Goal: Transaction & Acquisition: Purchase product/service

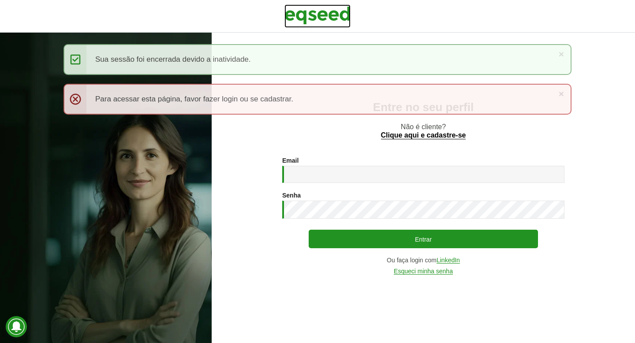
click at [326, 13] on img at bounding box center [317, 15] width 66 height 22
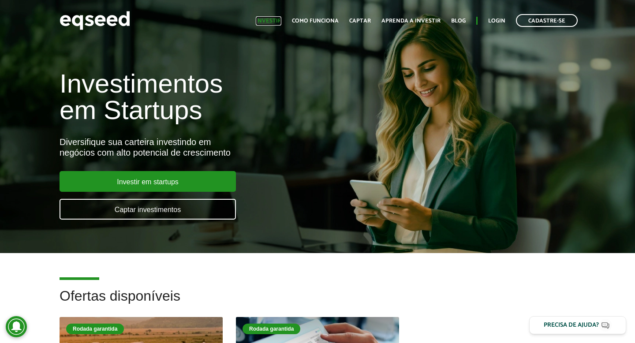
click at [281, 21] on link "Investir" at bounding box center [269, 21] width 26 height 6
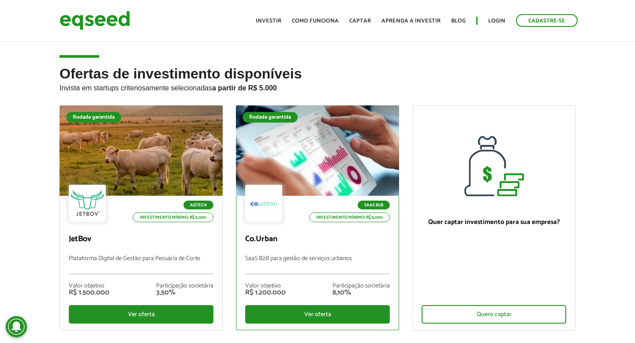
click at [299, 170] on div at bounding box center [318, 151] width 196 height 108
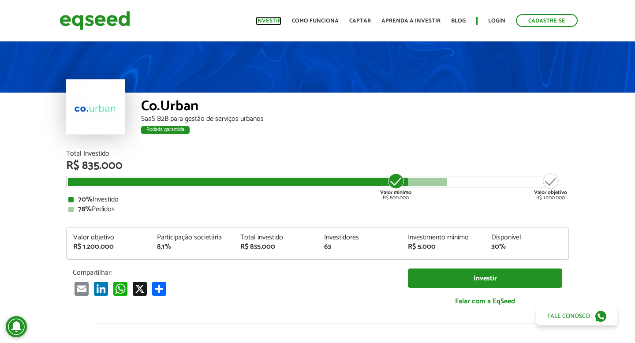
click at [277, 23] on link "Investir" at bounding box center [269, 21] width 26 height 6
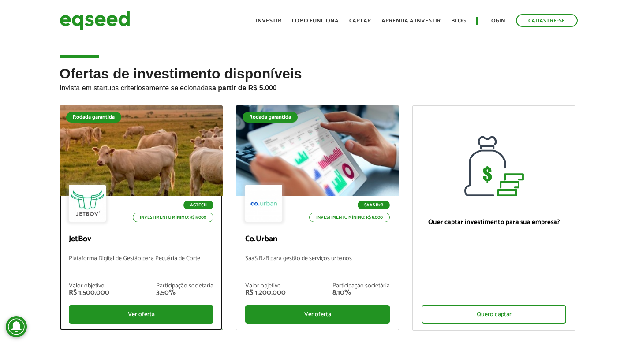
click at [171, 130] on div at bounding box center [141, 151] width 196 height 108
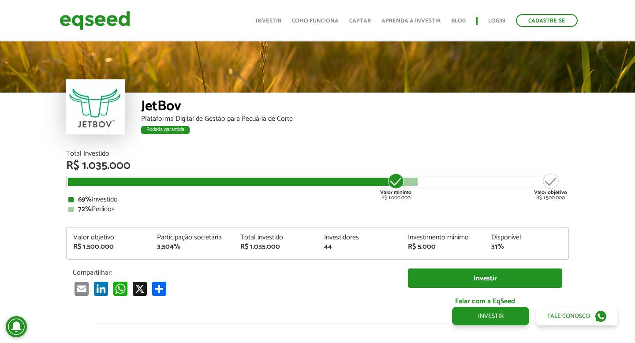
scroll to position [1025, 0]
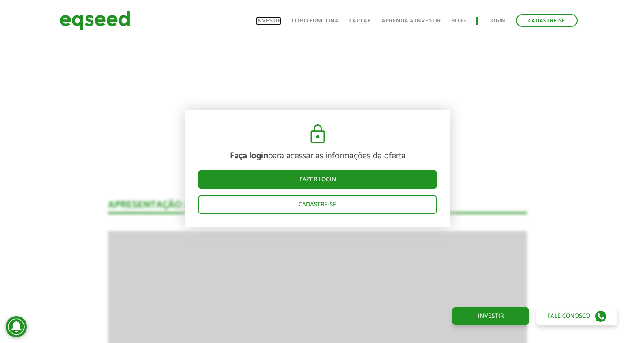
click at [268, 20] on link "Investir" at bounding box center [269, 21] width 26 height 6
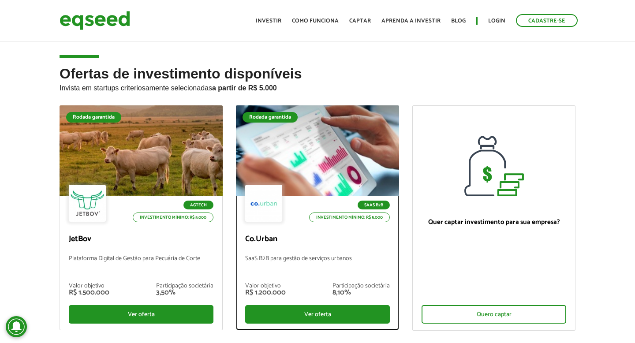
click at [334, 150] on div at bounding box center [318, 151] width 196 height 108
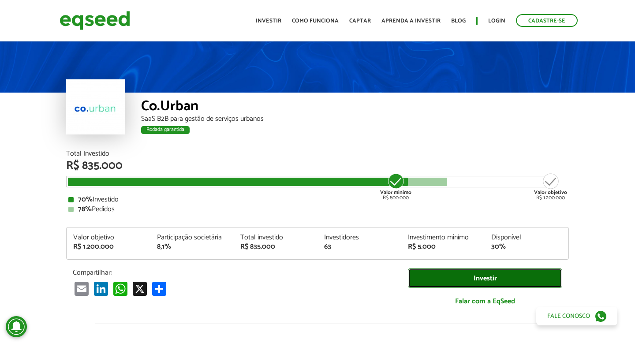
click at [434, 276] on link "Investir" at bounding box center [485, 278] width 154 height 20
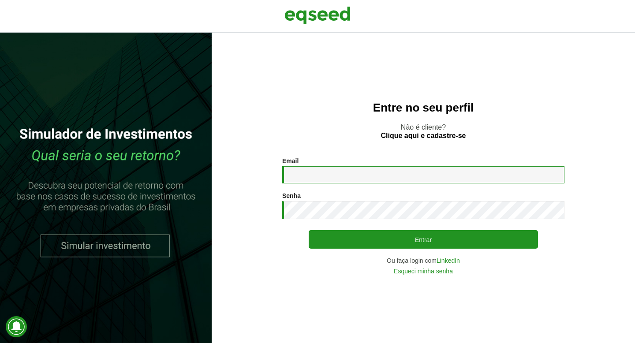
click at [395, 171] on input "Email *" at bounding box center [423, 174] width 282 height 17
type input "**********"
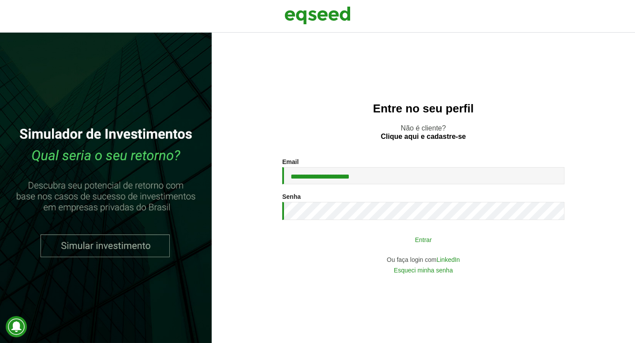
click at [470, 241] on button "Entrar" at bounding box center [423, 239] width 229 height 17
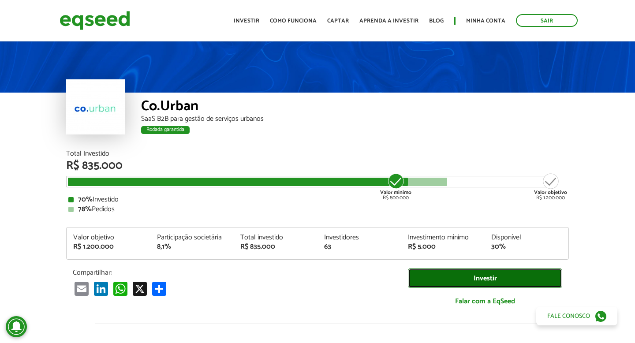
click at [474, 273] on link "Investir" at bounding box center [485, 278] width 154 height 20
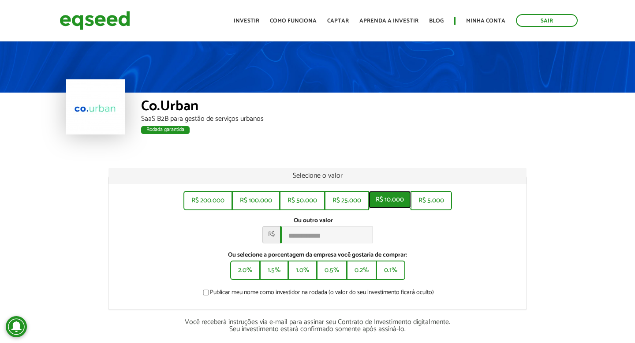
click at [389, 203] on button "R$ 10.000" at bounding box center [390, 200] width 42 height 18
type input "******"
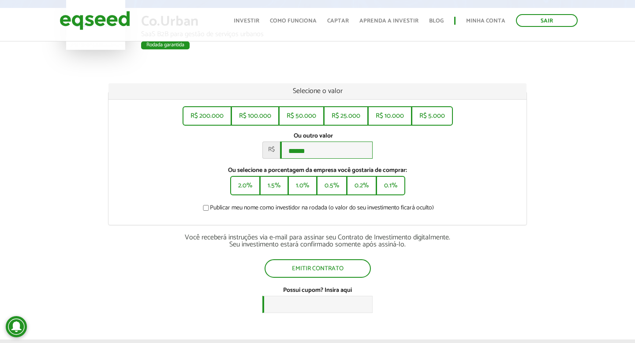
scroll to position [91, 0]
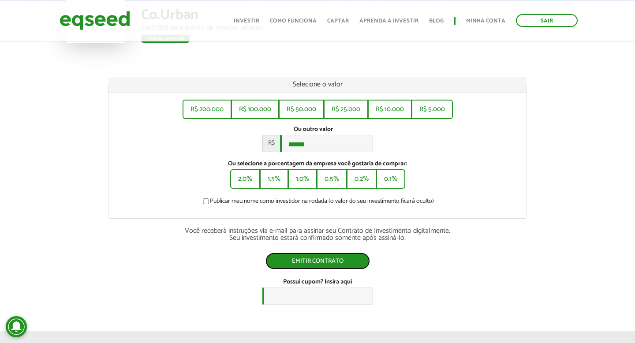
click at [324, 264] on button "Emitir contrato" at bounding box center [317, 261] width 104 height 17
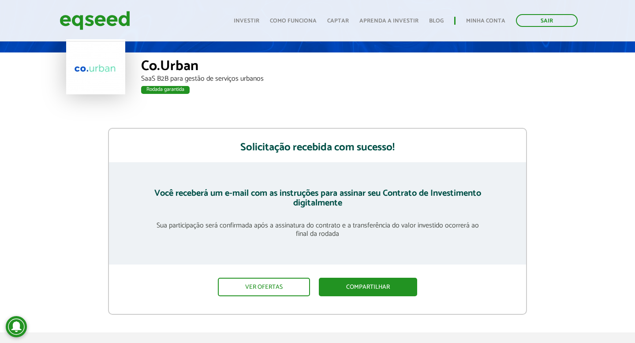
scroll to position [41, 0]
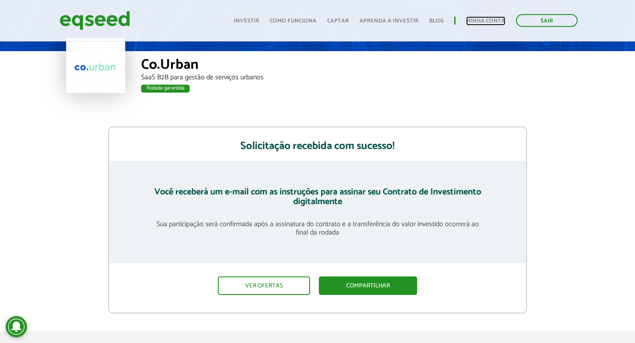
click at [493, 18] on link "Minha conta" at bounding box center [485, 21] width 39 height 6
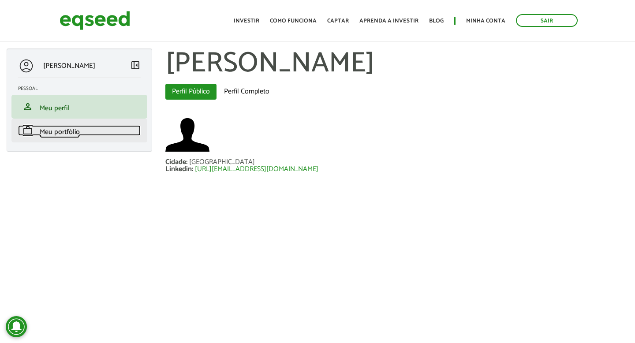
click at [78, 133] on span "Meu portfólio" at bounding box center [60, 132] width 40 height 12
